Goal: Find specific page/section: Find specific page/section

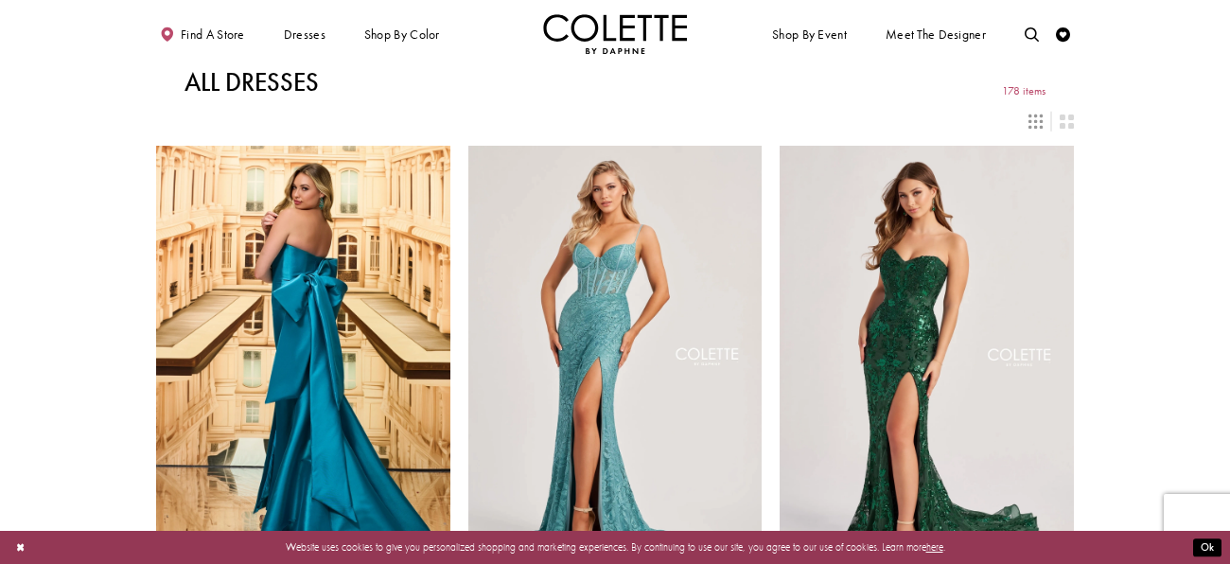
scroll to position [3, 0]
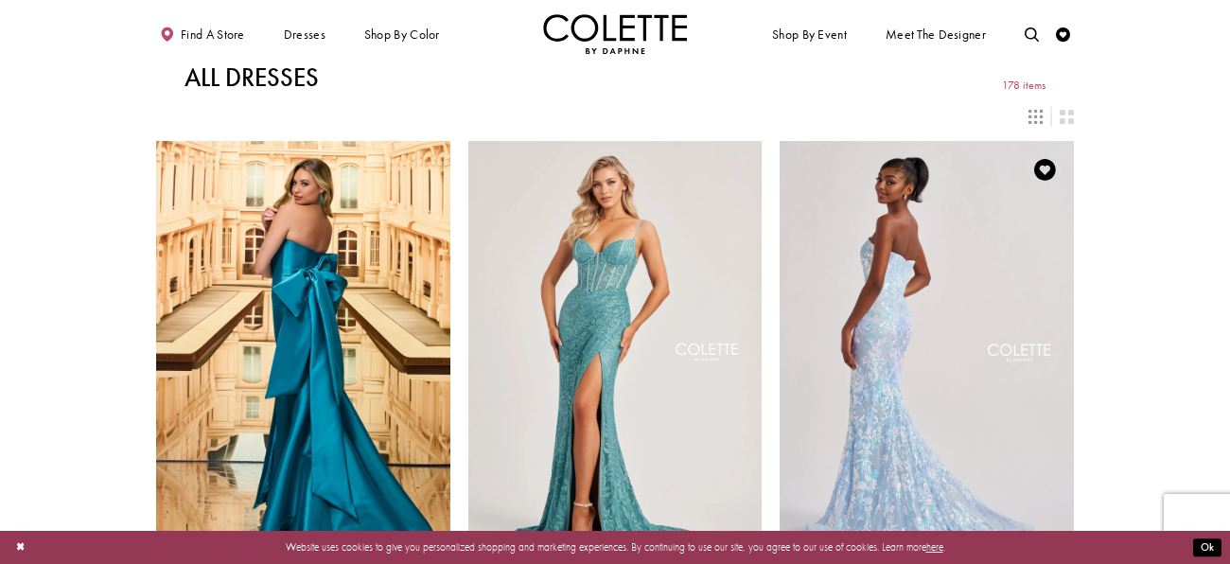
click at [935, 312] on img "Visit Colette by Daphne Style No. CL8440 Page" at bounding box center [927, 355] width 294 height 428
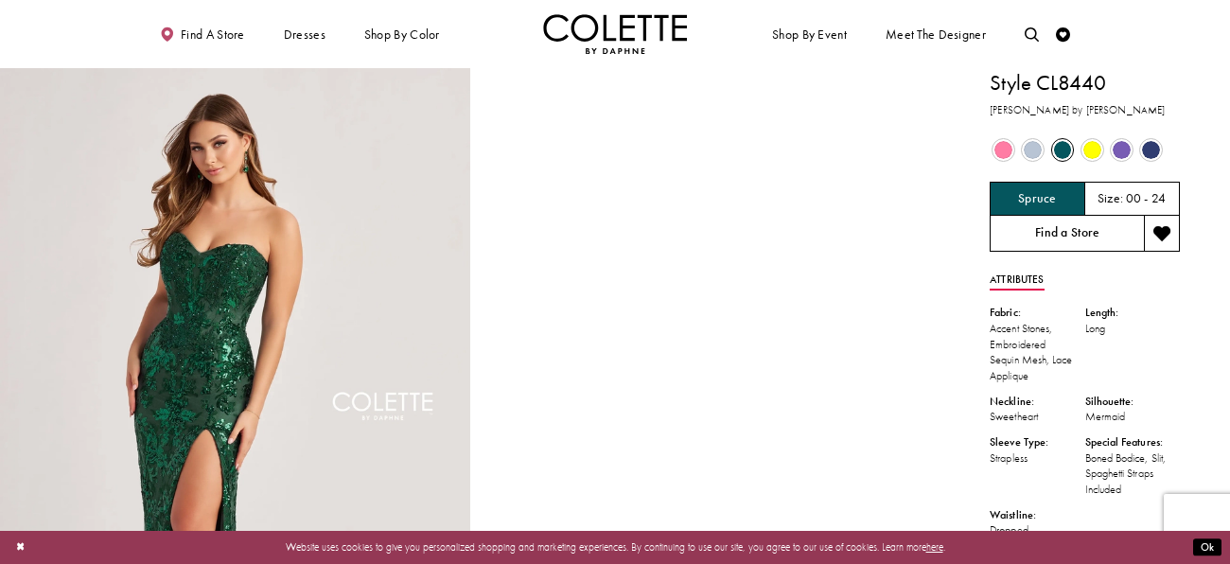
click at [1025, 236] on link "Find a Store" at bounding box center [1067, 234] width 154 height 36
